Goal: Task Accomplishment & Management: Complete application form

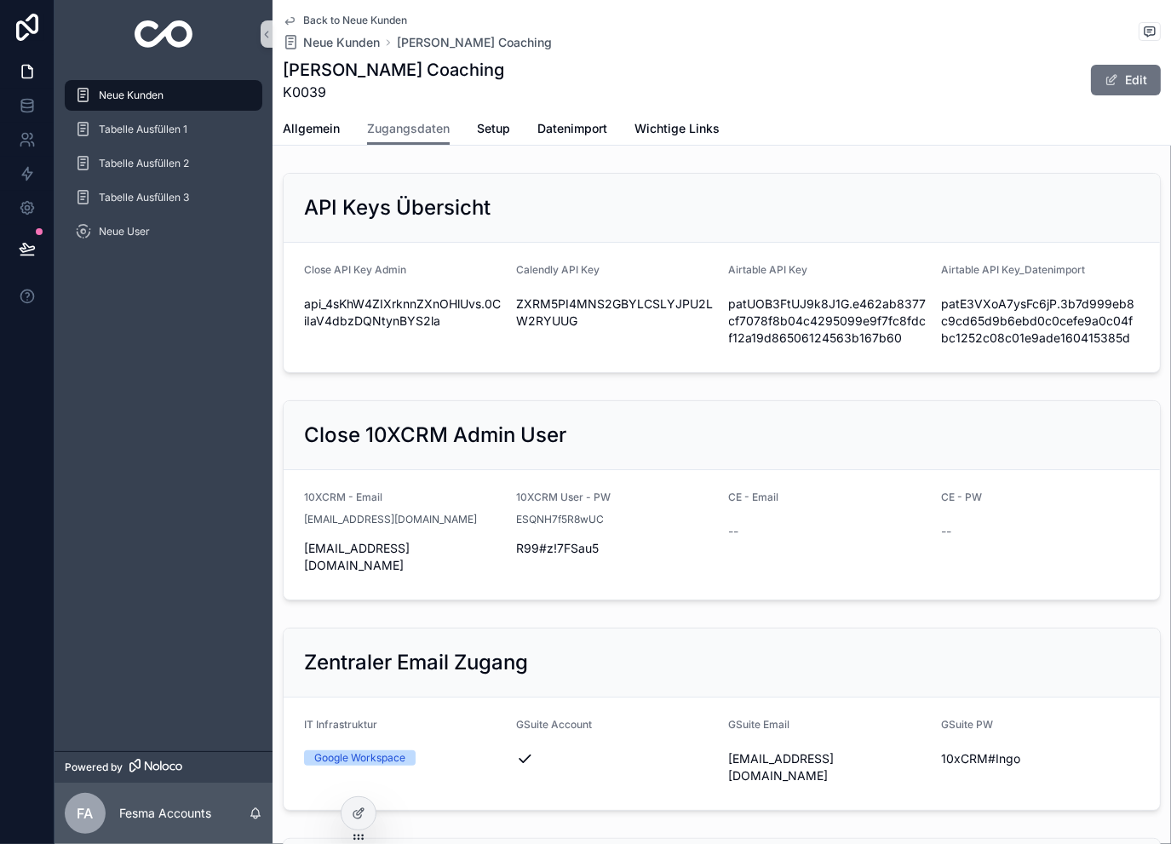
scroll to position [341, 0]
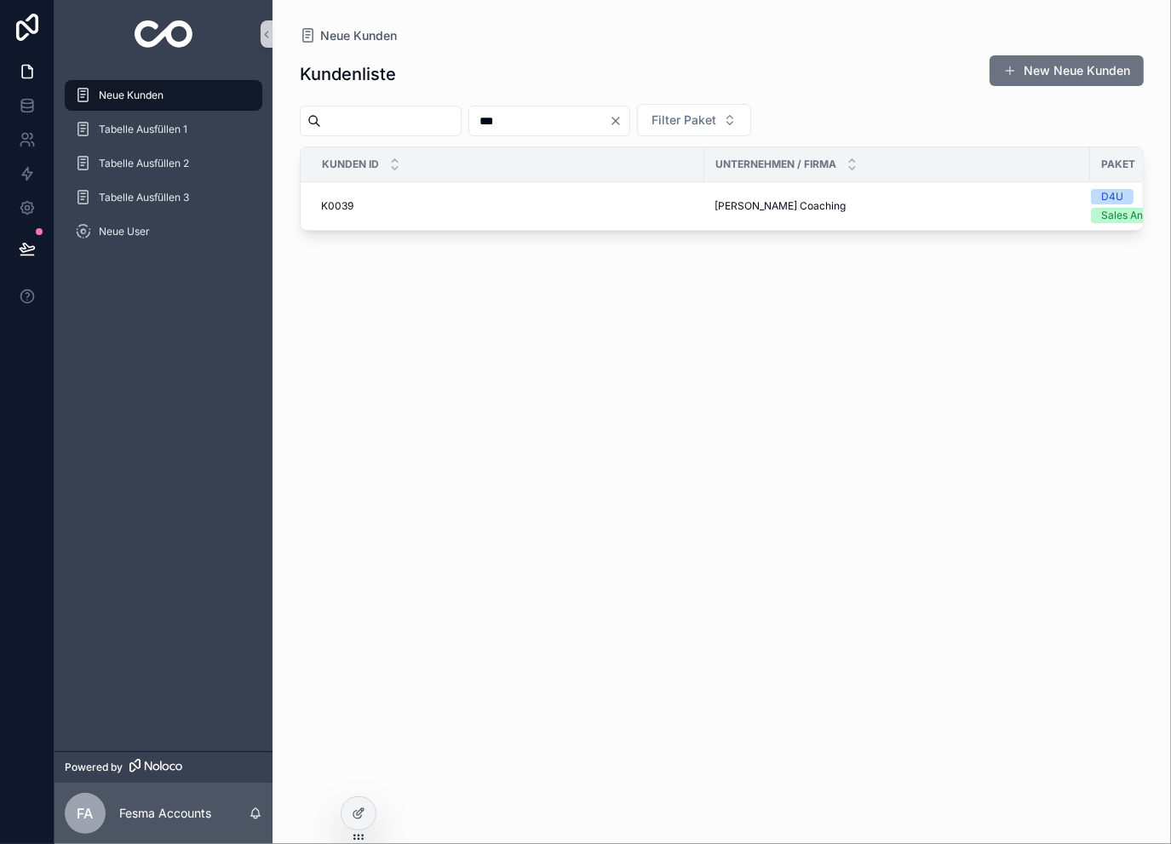
click at [593, 124] on input "***" at bounding box center [539, 121] width 140 height 24
type input "***"
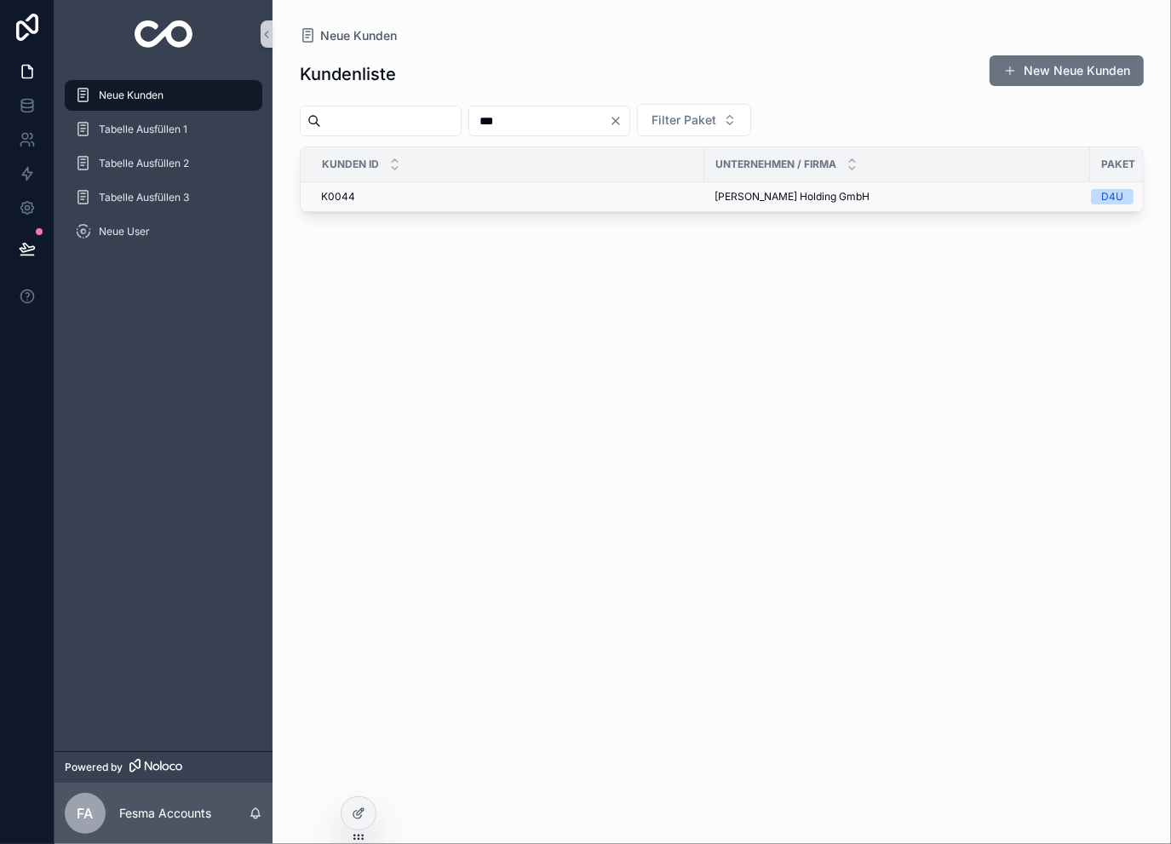
click at [722, 192] on span "[PERSON_NAME] Holding GmbH" at bounding box center [791, 197] width 155 height 14
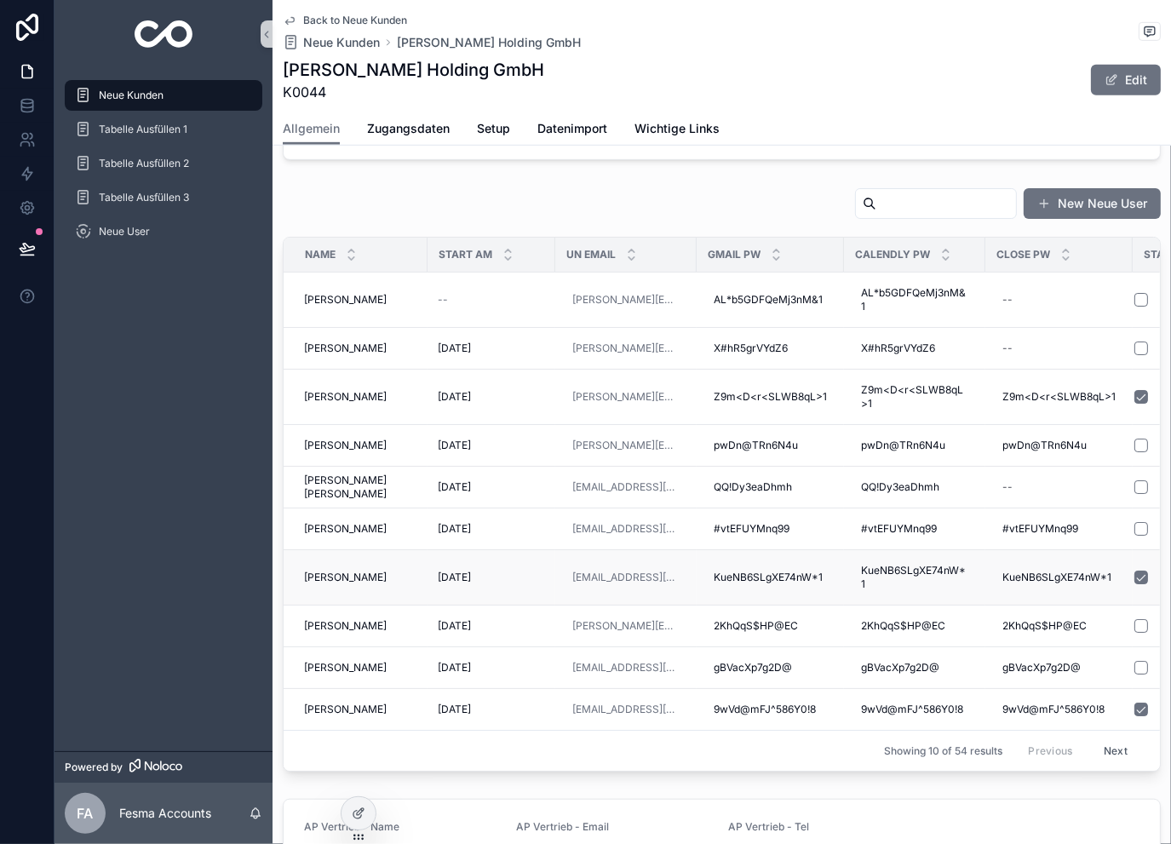
scroll to position [852, 0]
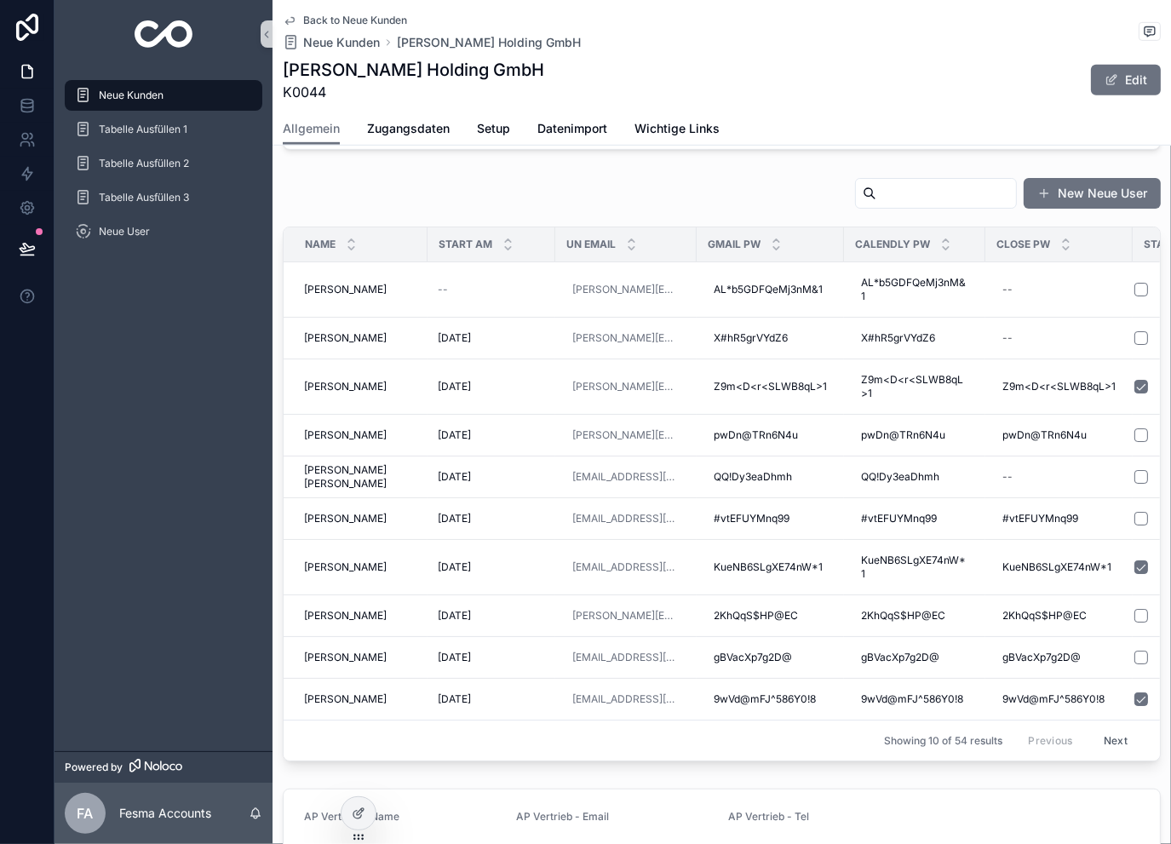
click at [1112, 727] on button "Next" at bounding box center [1116, 740] width 48 height 26
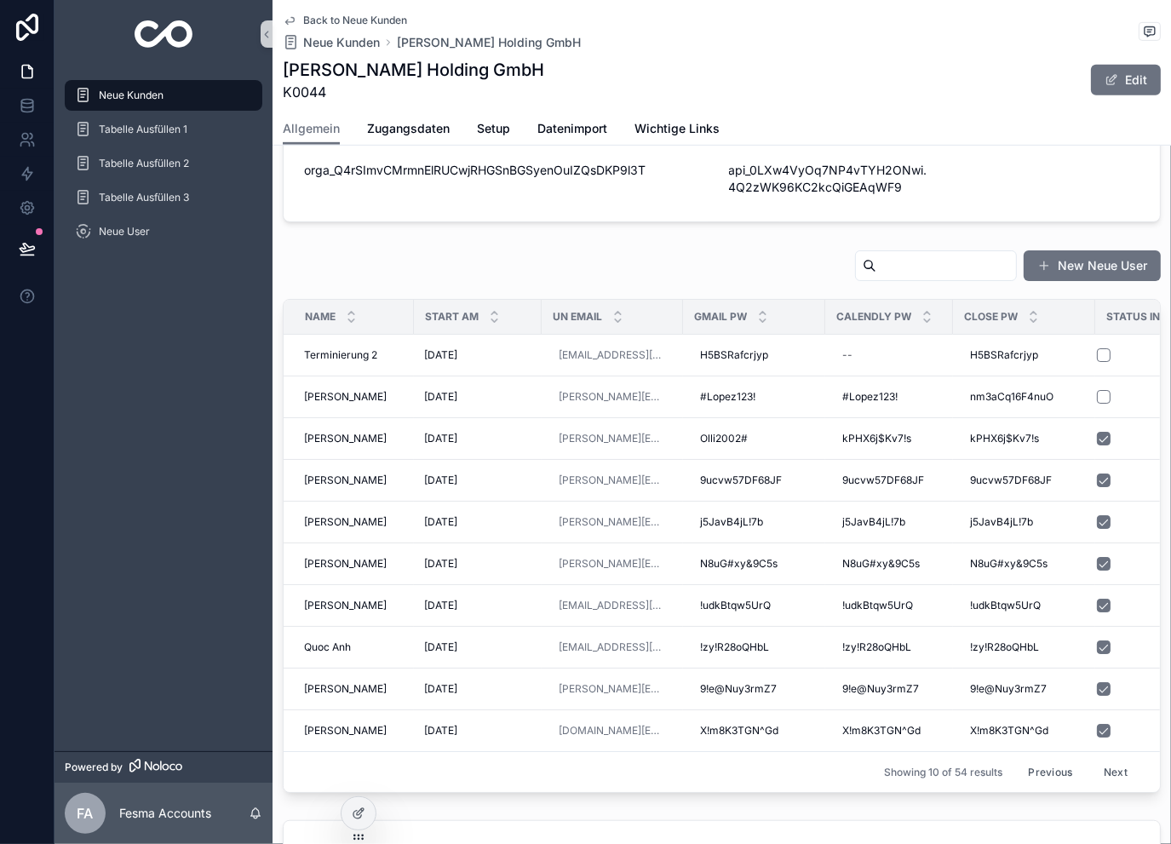
scroll to position [852, 0]
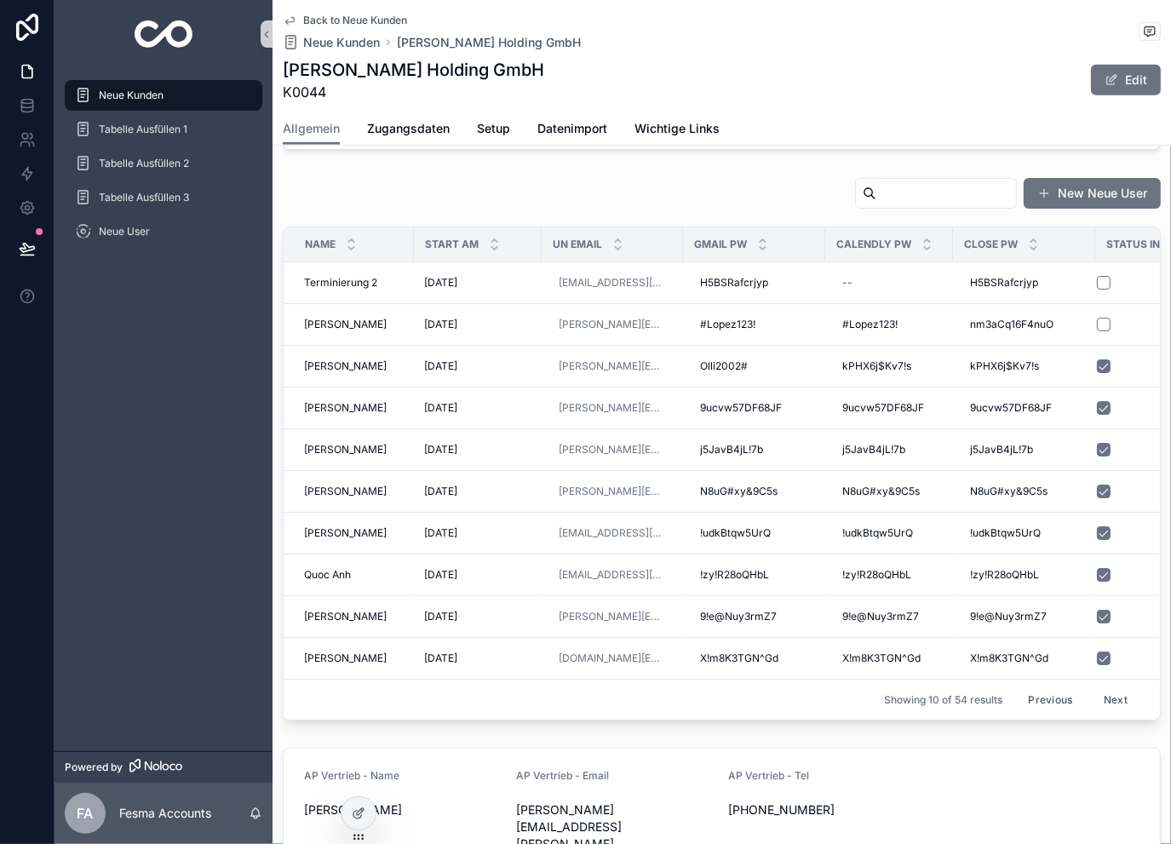
click at [901, 181] on input "scrollable content" at bounding box center [946, 193] width 140 height 24
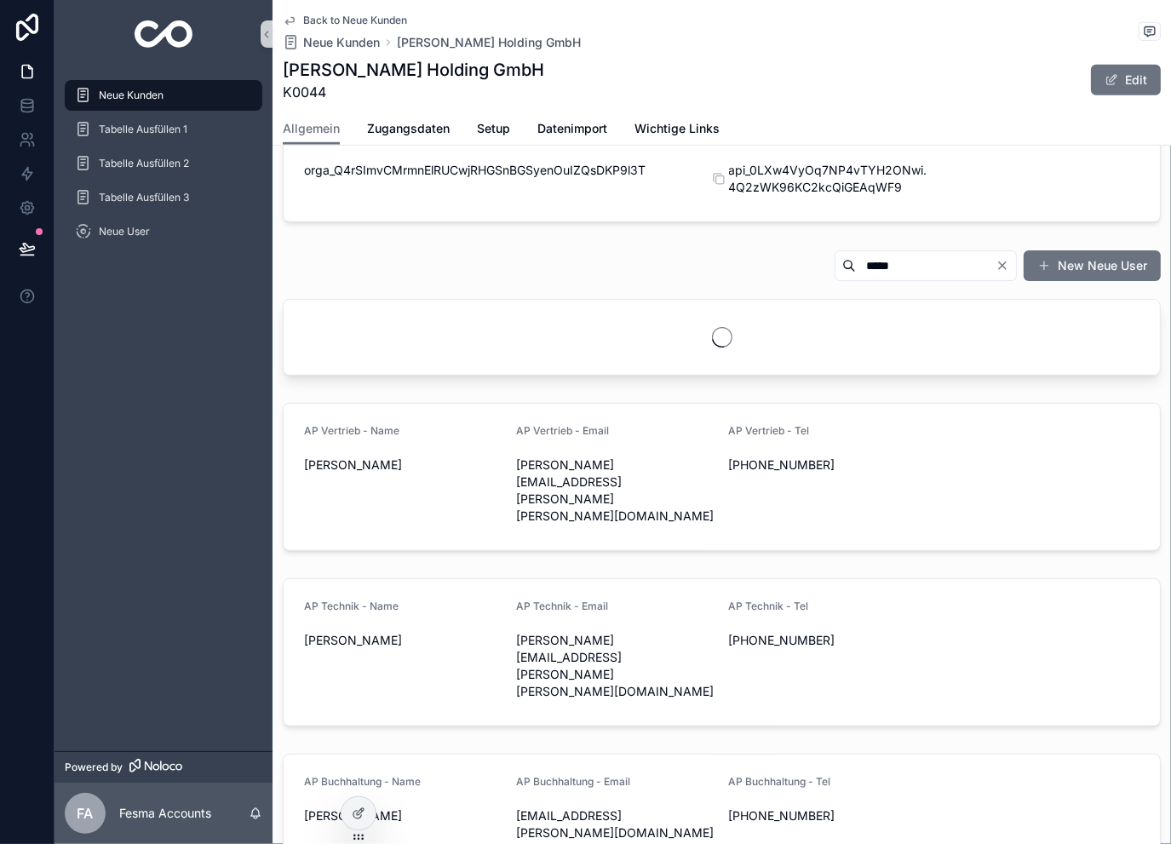
scroll to position [834, 0]
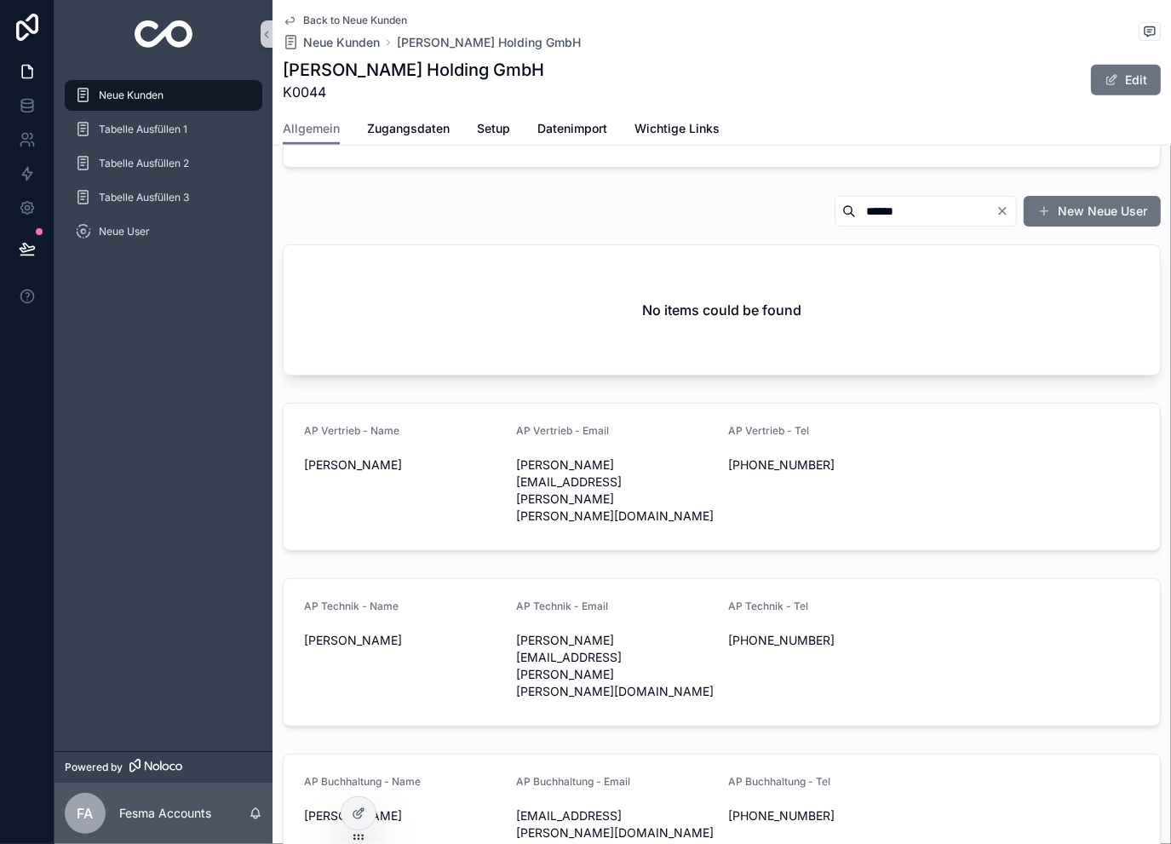
type input "******"
click at [999, 208] on icon "Clear" at bounding box center [1002, 211] width 7 height 7
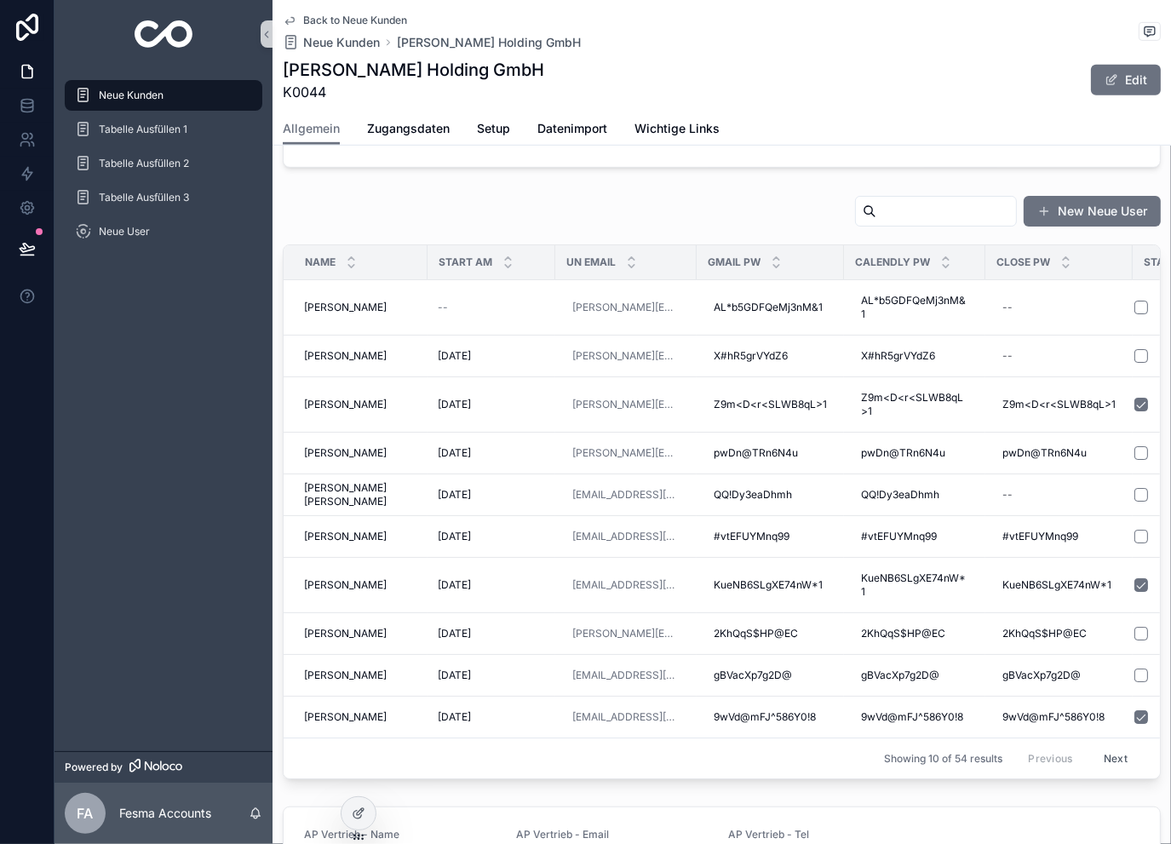
click at [1110, 745] on button "Next" at bounding box center [1116, 758] width 48 height 26
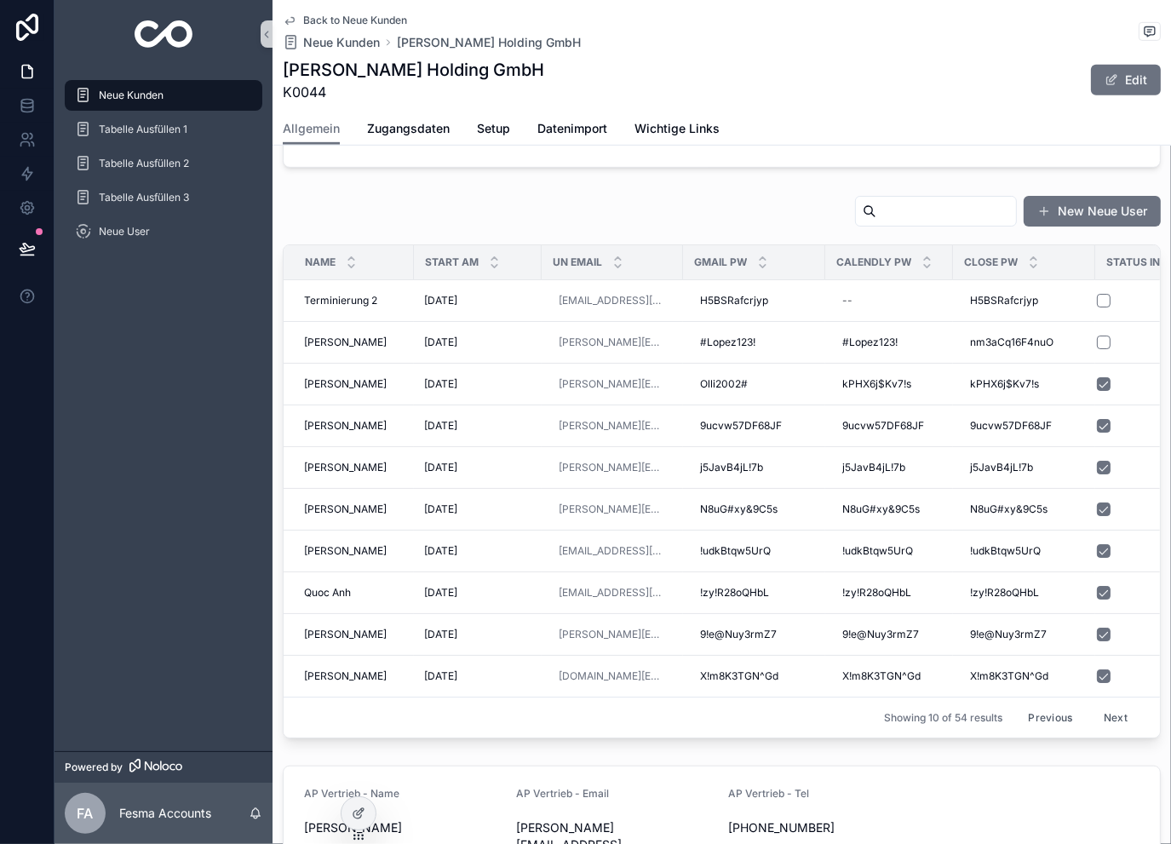
click at [1100, 704] on button "Next" at bounding box center [1116, 717] width 48 height 26
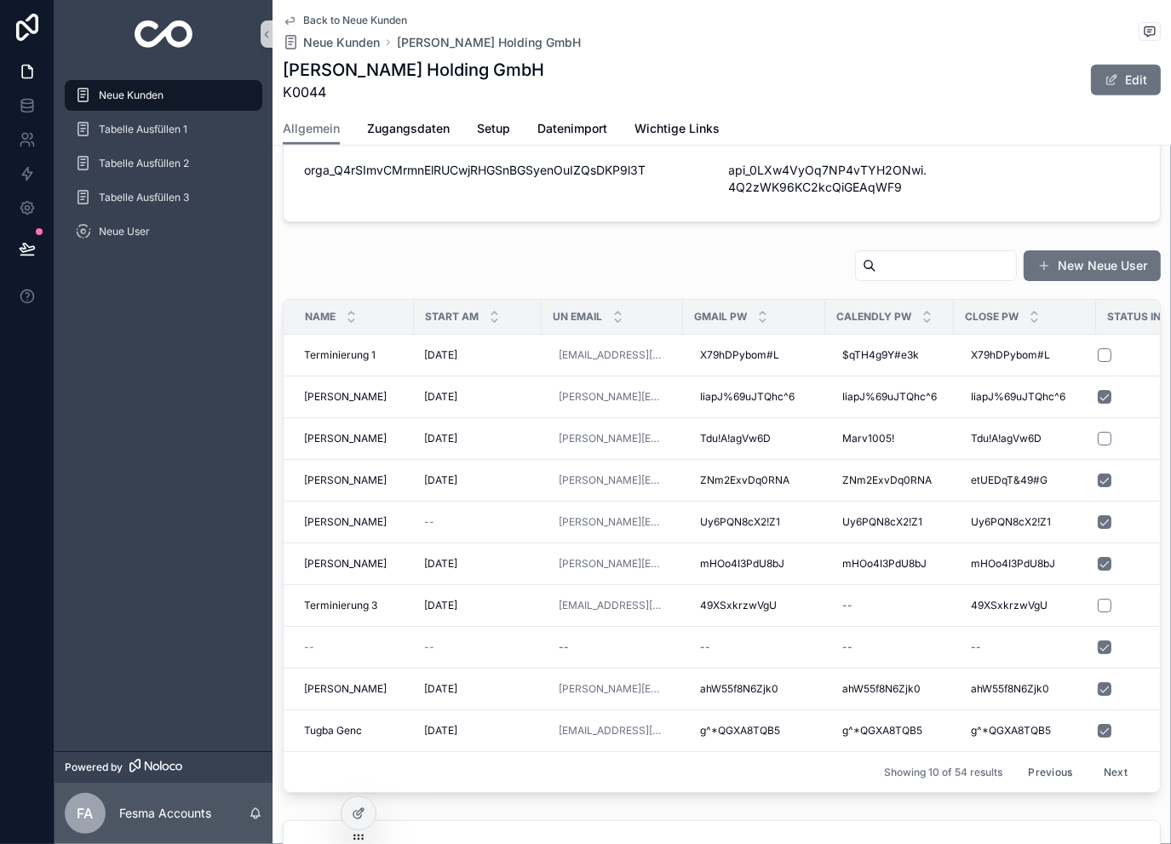
scroll to position [834, 0]
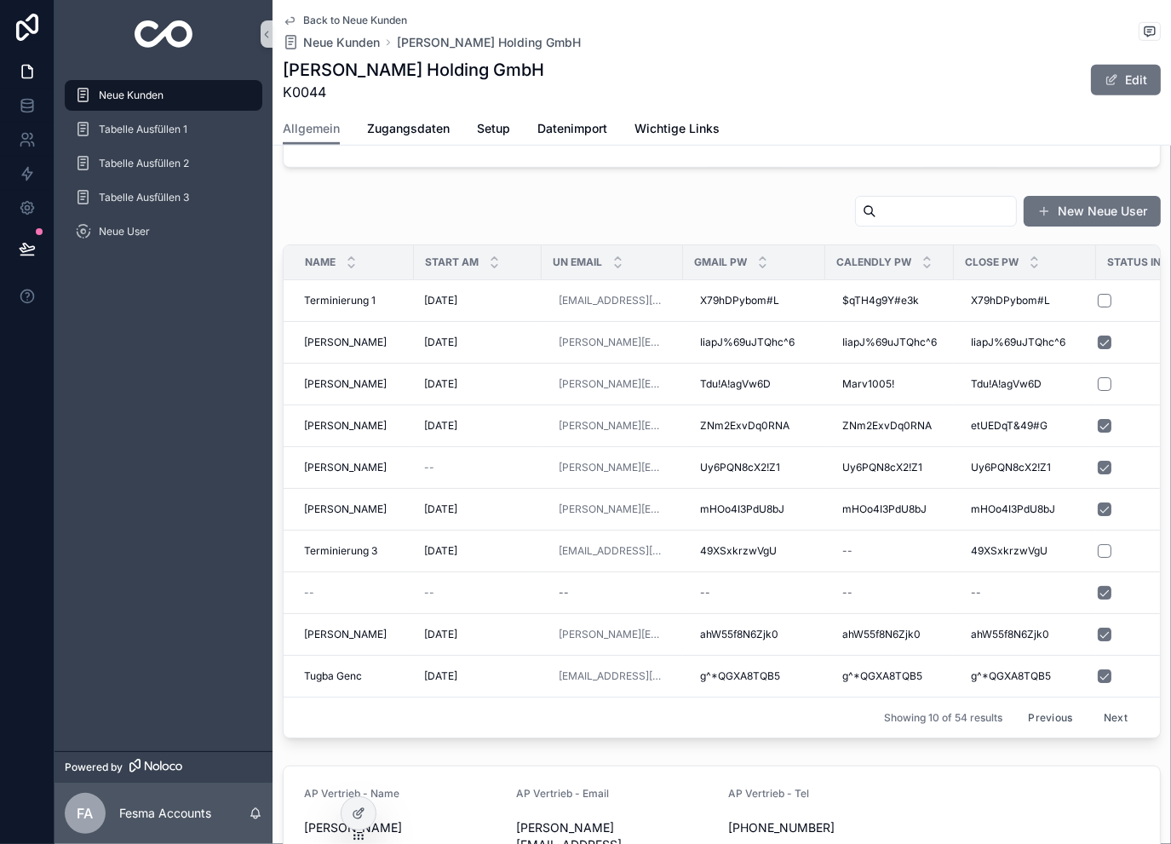
click at [1100, 704] on button "Next" at bounding box center [1116, 717] width 48 height 26
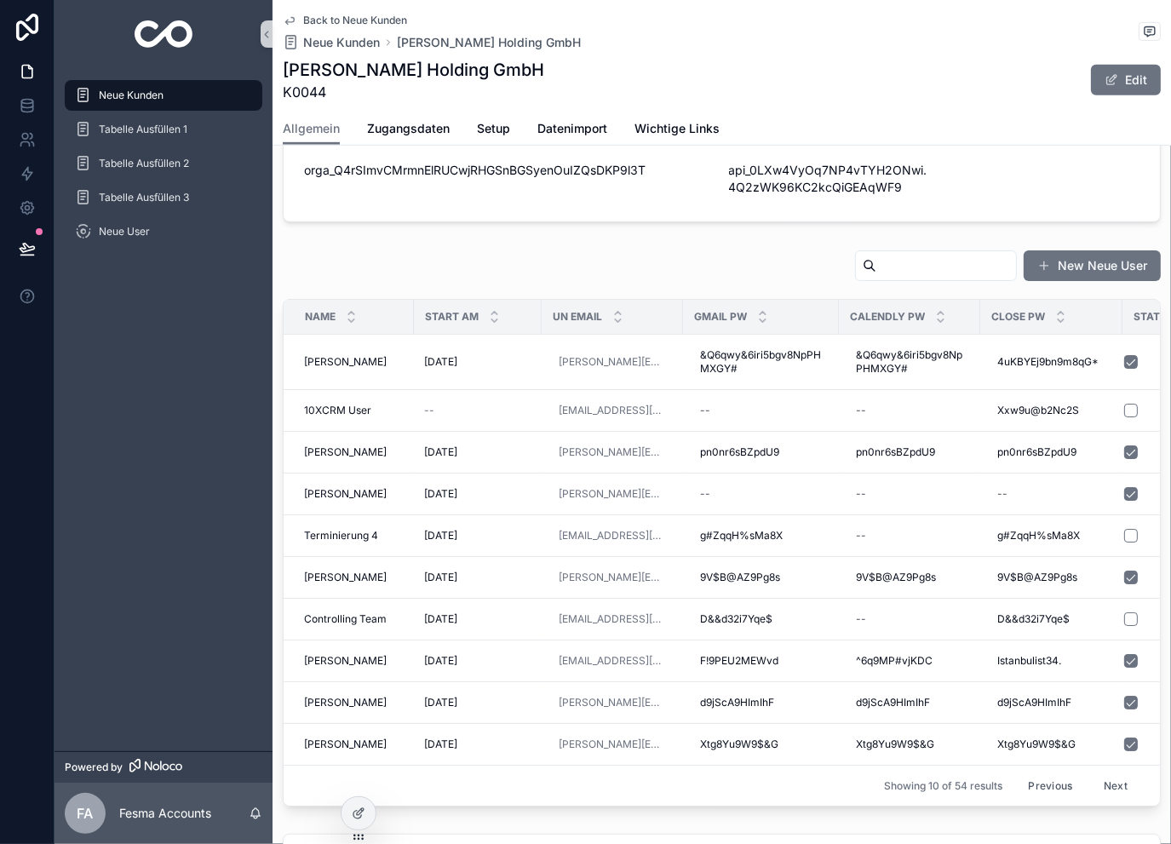
scroll to position [834, 0]
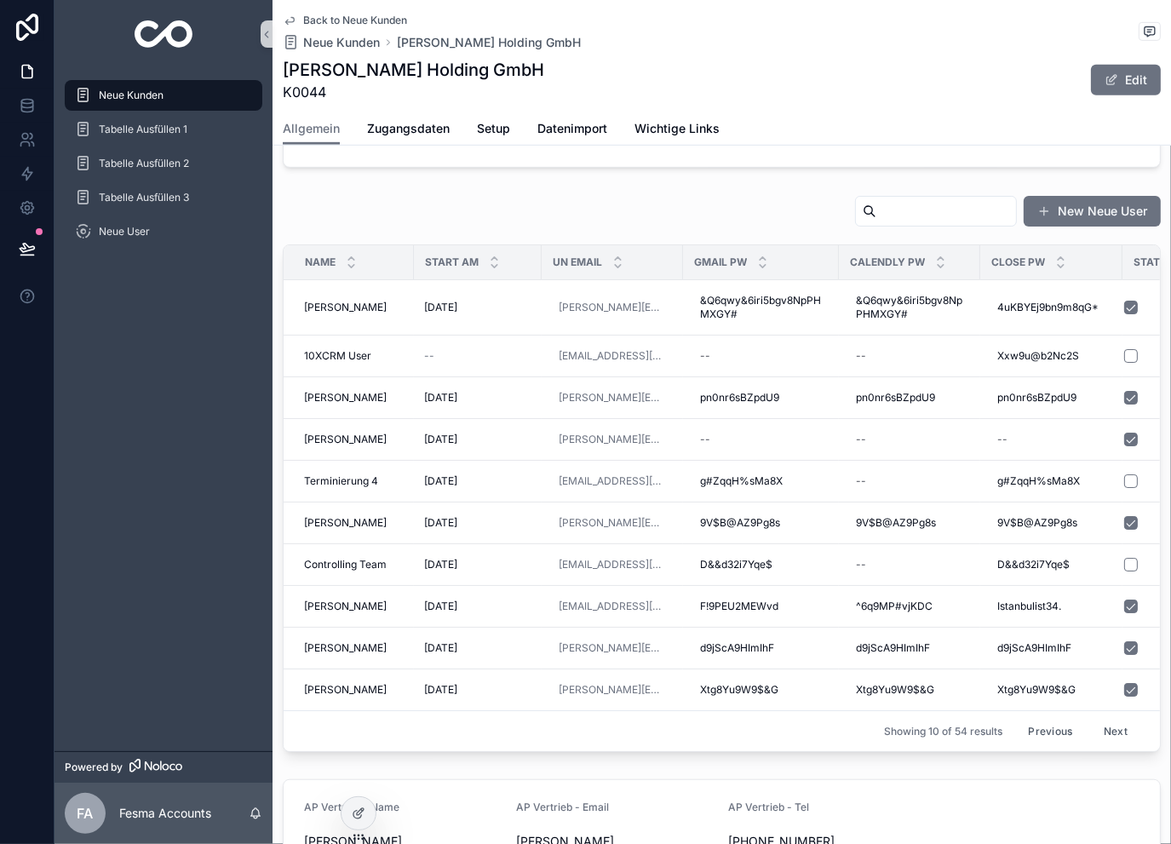
click at [1105, 718] on button "Next" at bounding box center [1116, 731] width 48 height 26
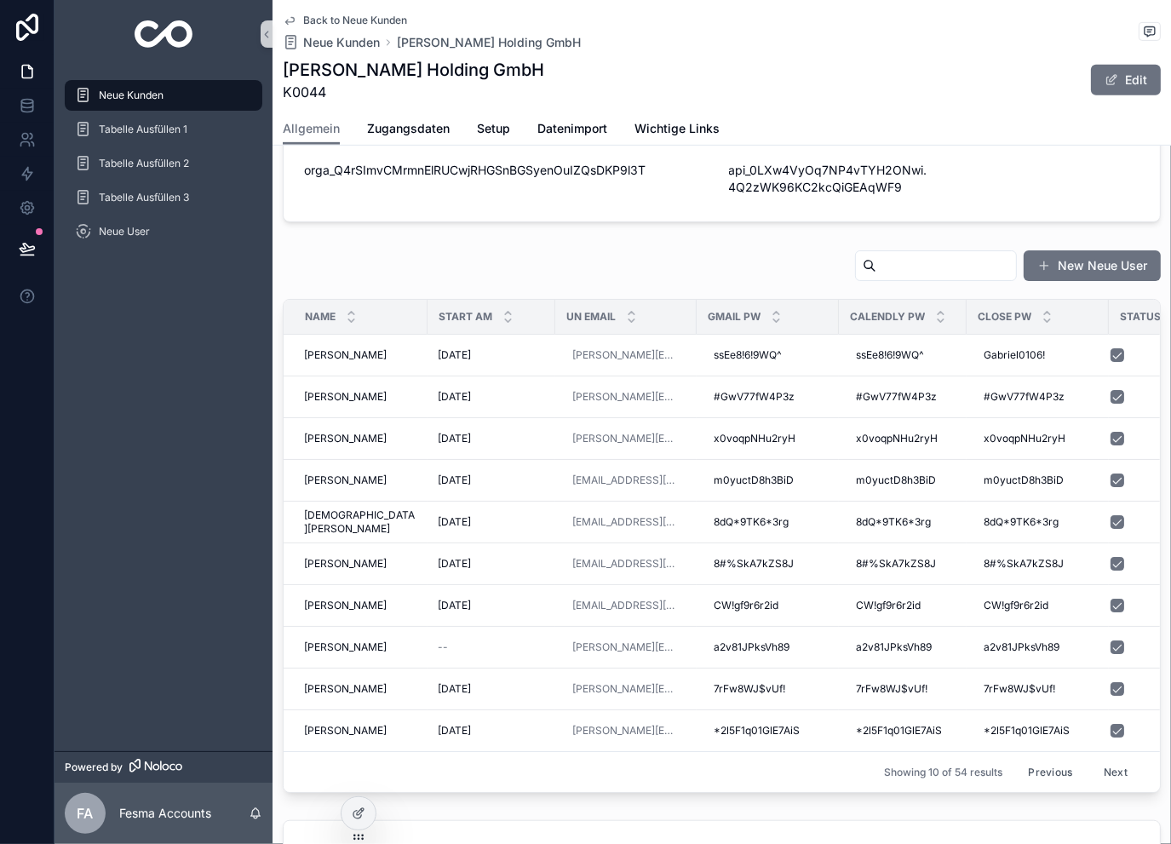
scroll to position [834, 0]
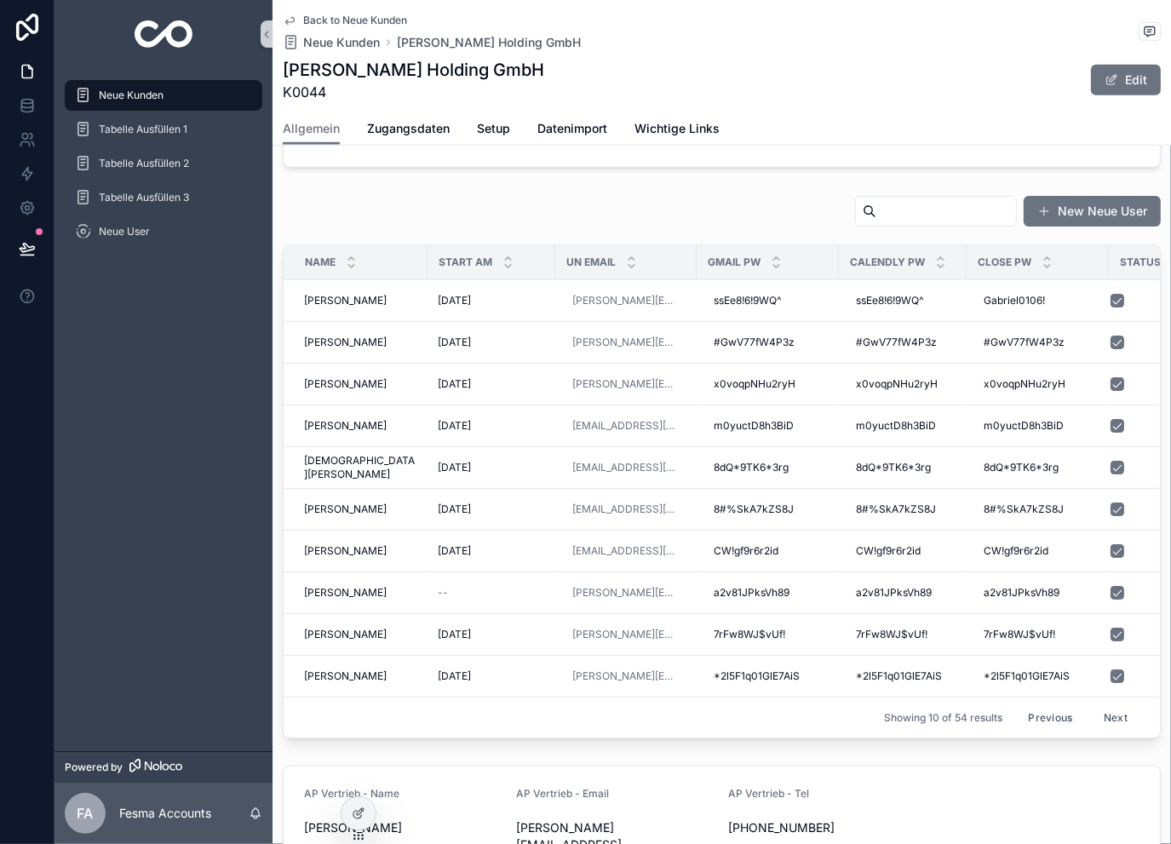
click at [1093, 704] on button "Next" at bounding box center [1116, 717] width 48 height 26
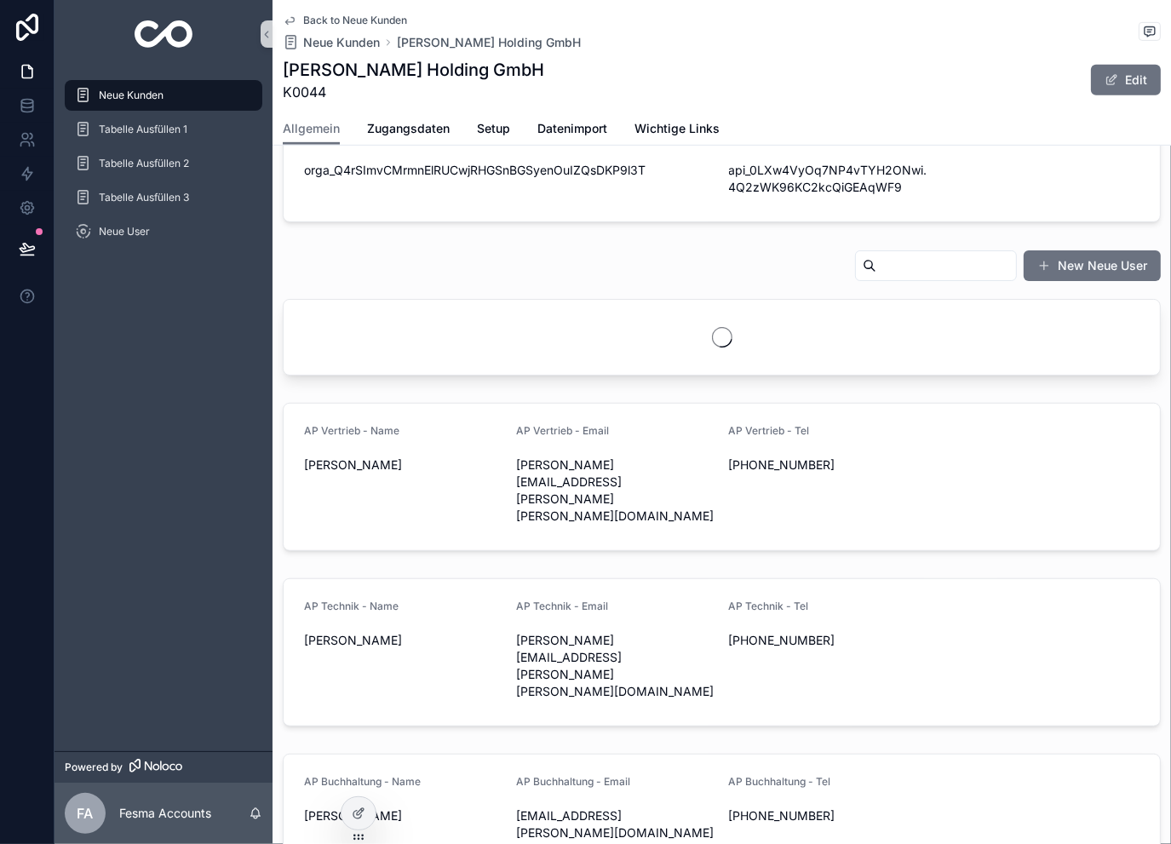
scroll to position [834, 0]
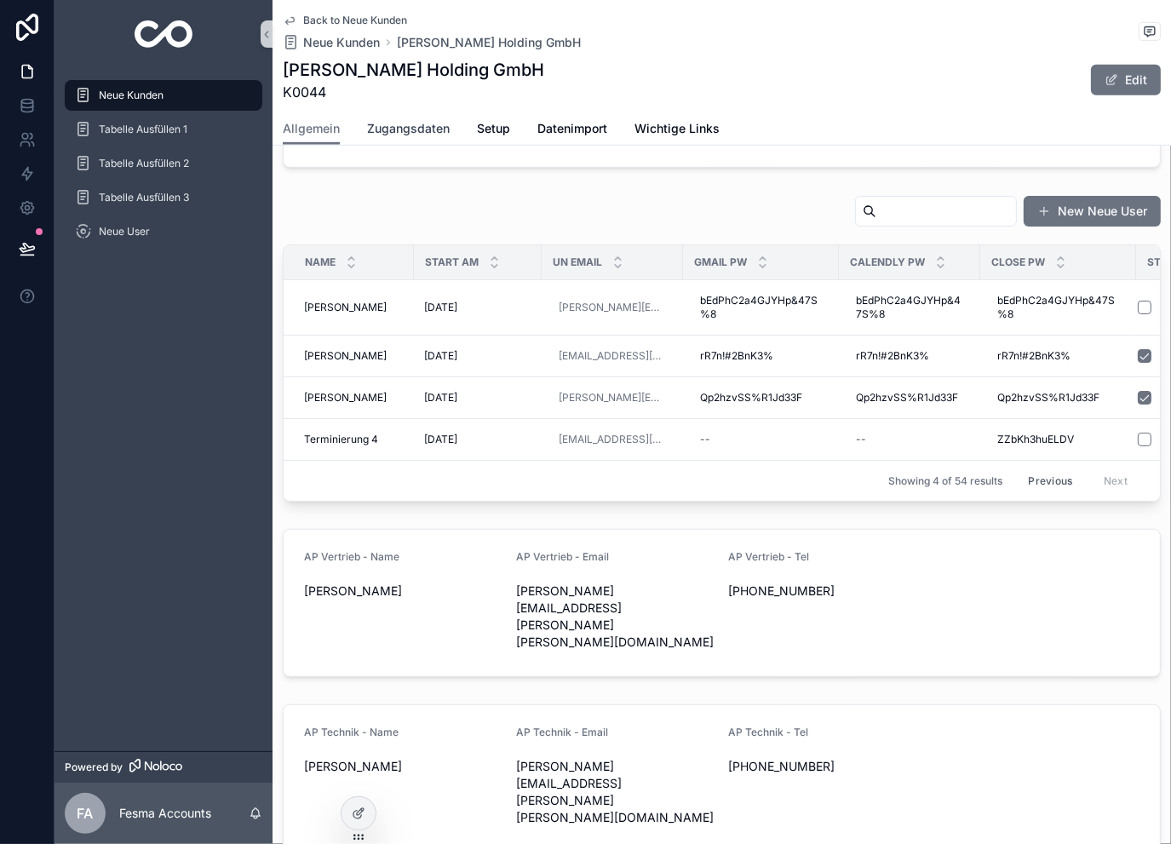
click at [417, 125] on span "Zugangsdaten" at bounding box center [408, 128] width 83 height 17
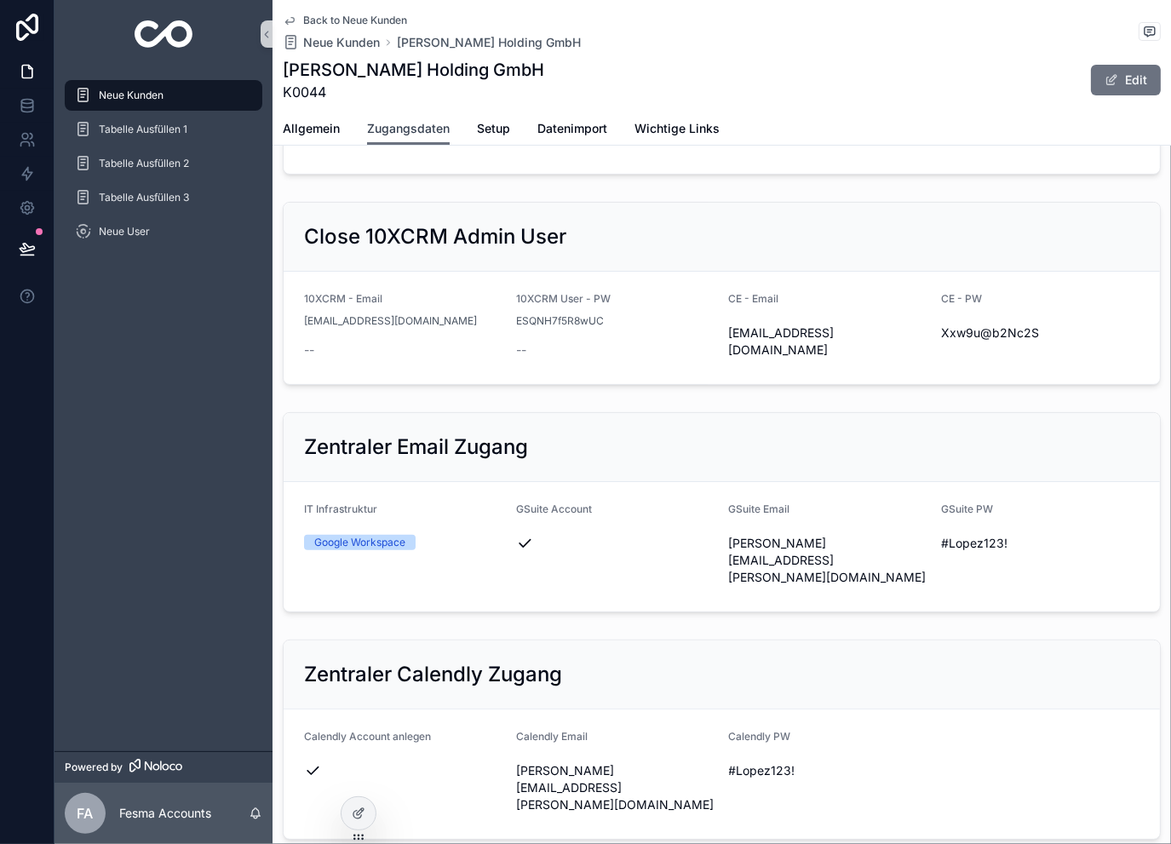
scroll to position [227, 0]
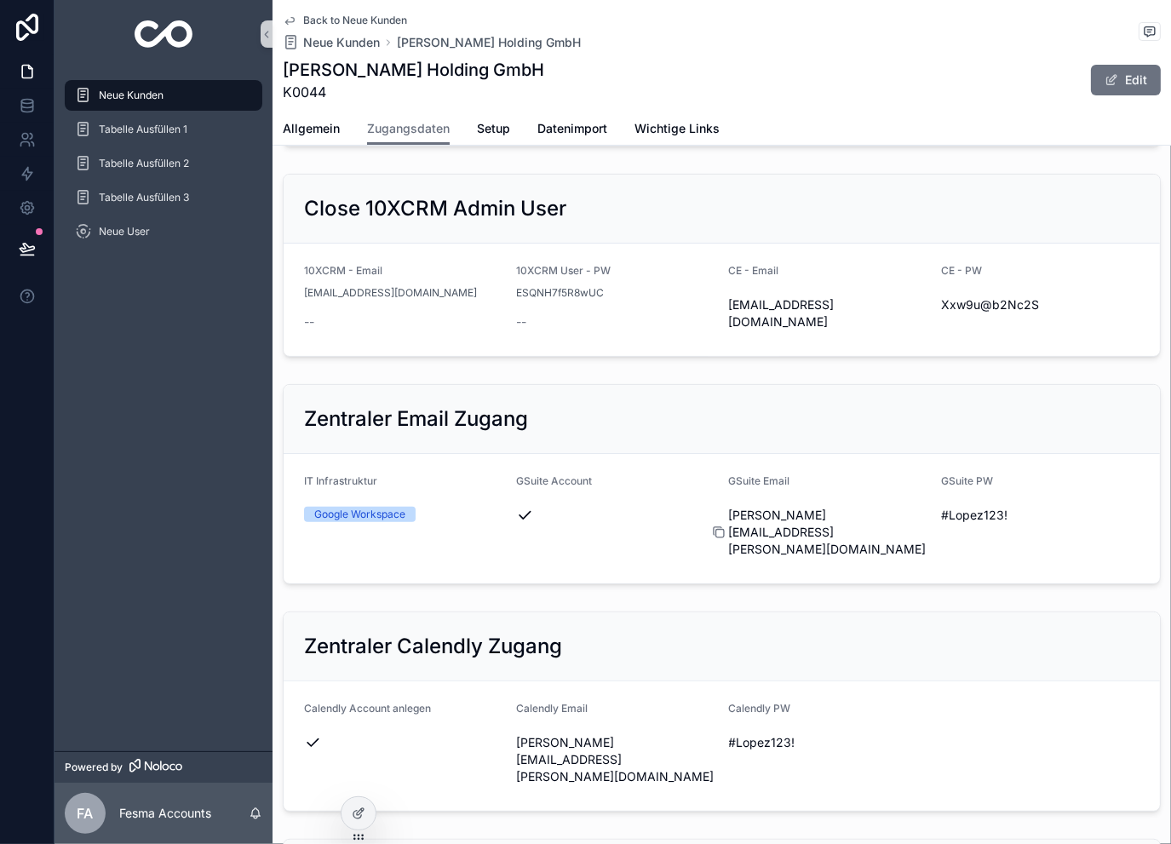
click at [715, 530] on icon "scrollable content" at bounding box center [719, 534] width 8 height 8
click at [924, 513] on icon "scrollable content" at bounding box center [931, 515] width 14 height 14
click at [503, 757] on icon "scrollable content" at bounding box center [507, 761] width 8 height 8
click at [714, 737] on icon "scrollable content" at bounding box center [718, 741] width 8 height 8
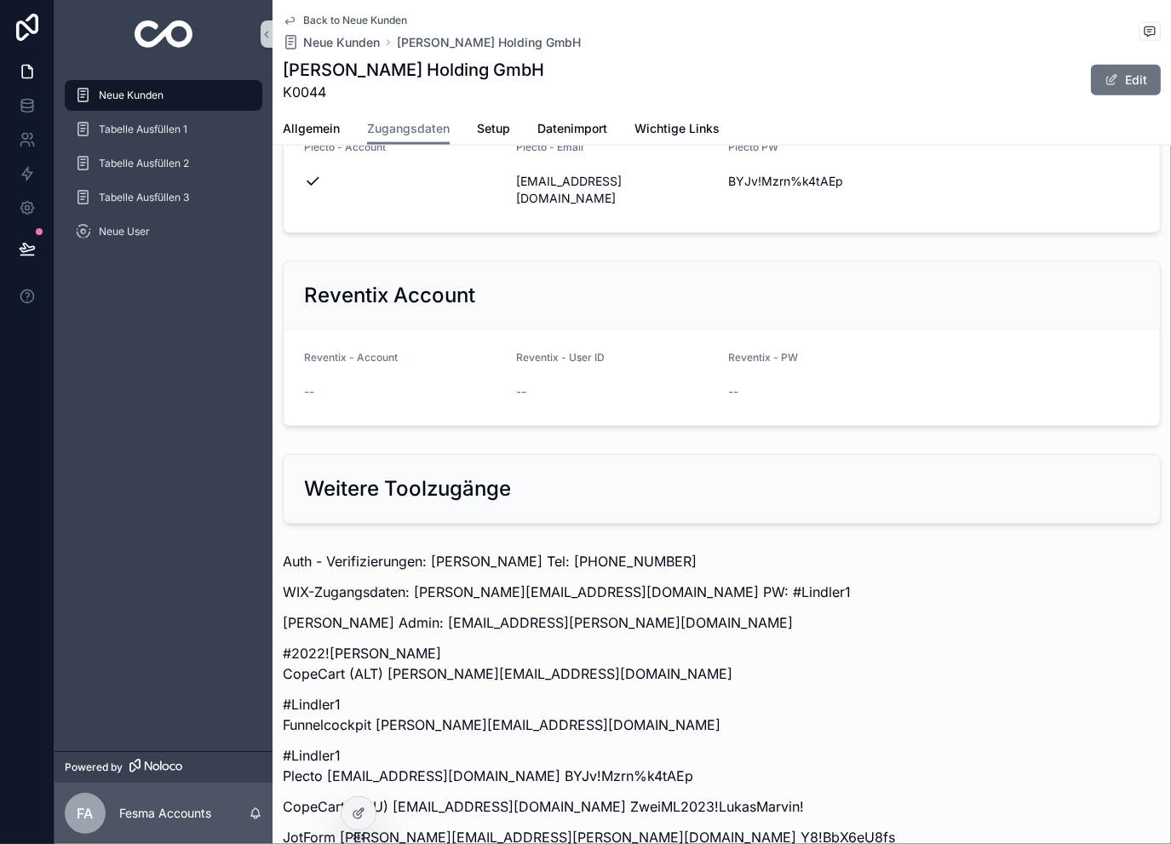
scroll to position [1930, 0]
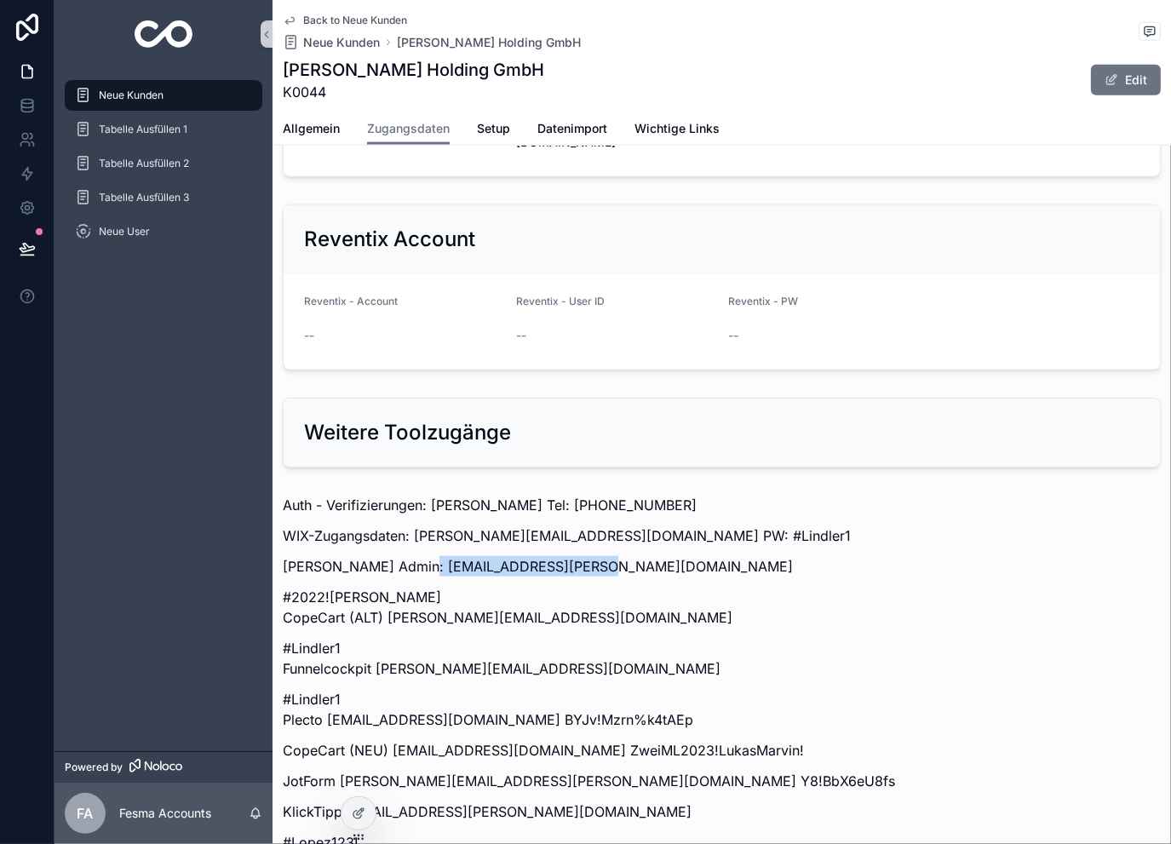
drag, startPoint x: 416, startPoint y: 392, endPoint x: 593, endPoint y: 387, distance: 176.3
click at [593, 556] on p "[PERSON_NAME] Admin: [EMAIL_ADDRESS][PERSON_NAME][DOMAIN_NAME]" at bounding box center [722, 566] width 878 height 20
copy p "[EMAIL_ADDRESS][PERSON_NAME][DOMAIN_NAME]"
drag, startPoint x: 371, startPoint y: 418, endPoint x: 274, endPoint y: 428, distance: 97.6
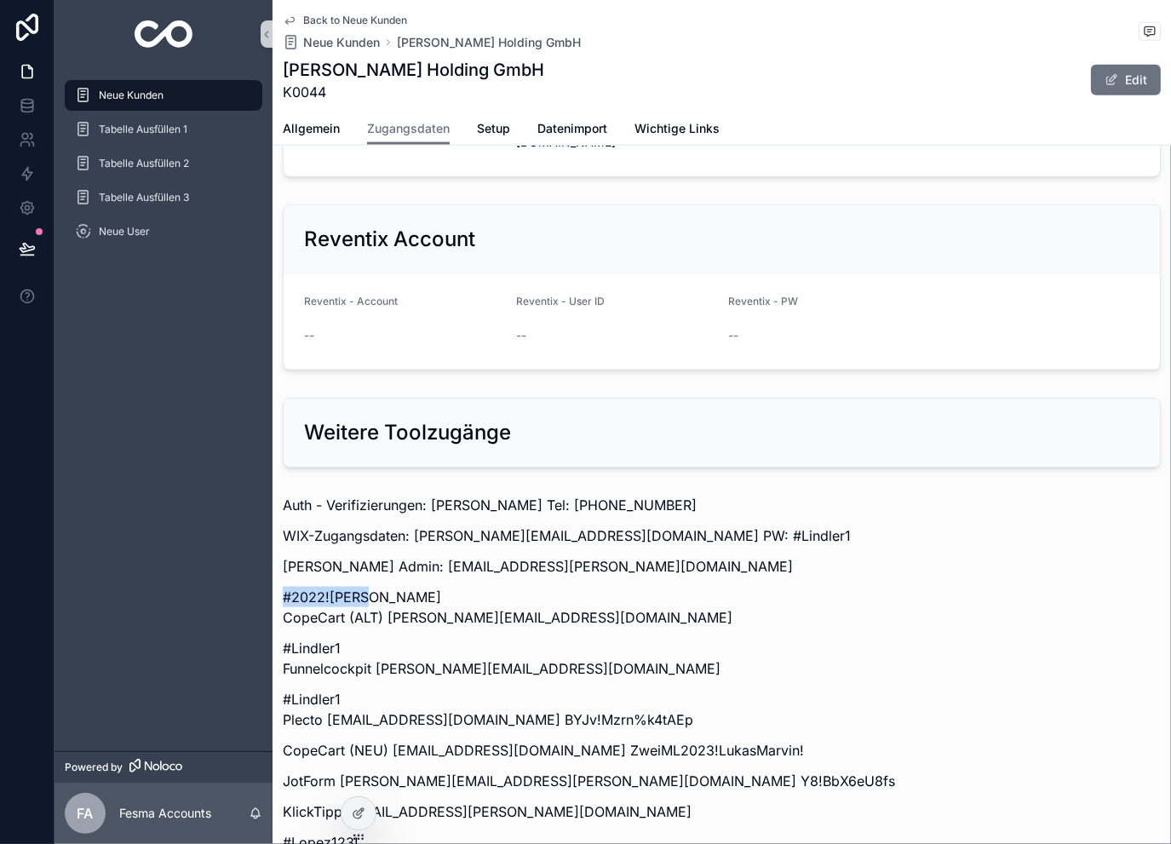
copy div "#2022![PERSON_NAME]"
